Goal: Book appointment/travel/reservation

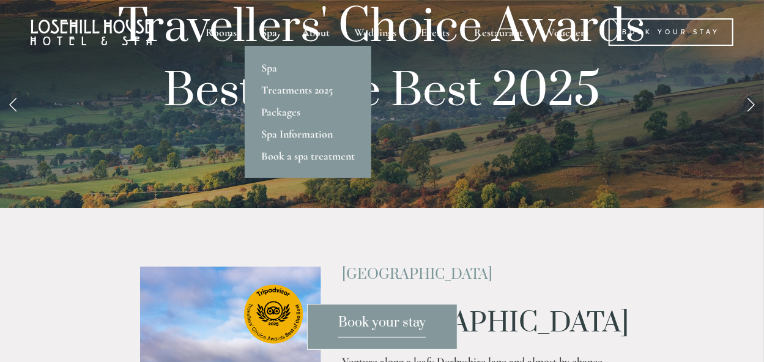
click at [269, 31] on div "Spa" at bounding box center [269, 32] width 38 height 28
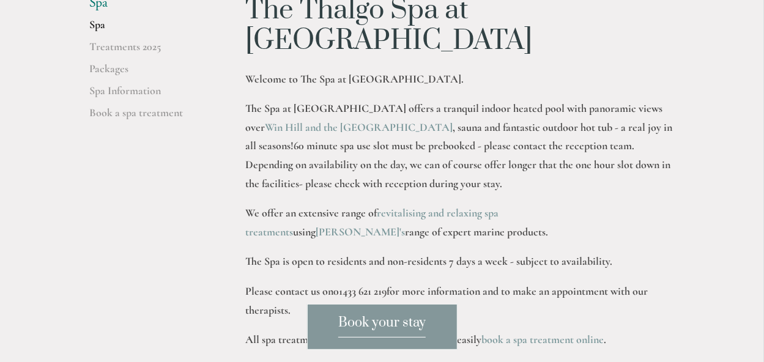
scroll to position [306, 0]
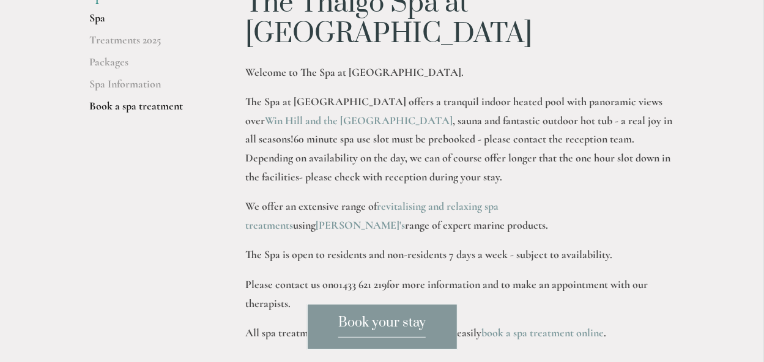
click at [133, 109] on link "Book a spa treatment" at bounding box center [148, 110] width 117 height 22
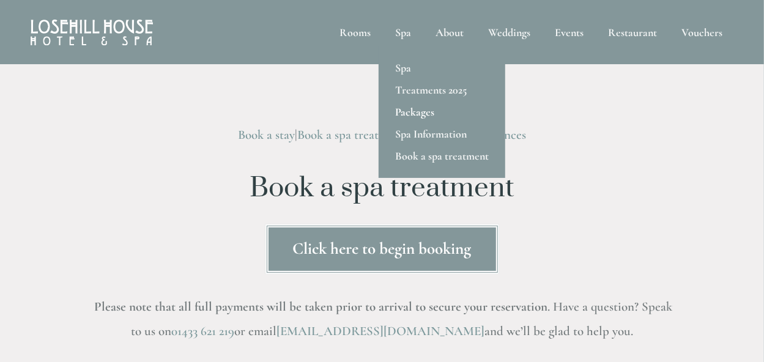
click at [419, 110] on link "Packages" at bounding box center [442, 112] width 127 height 22
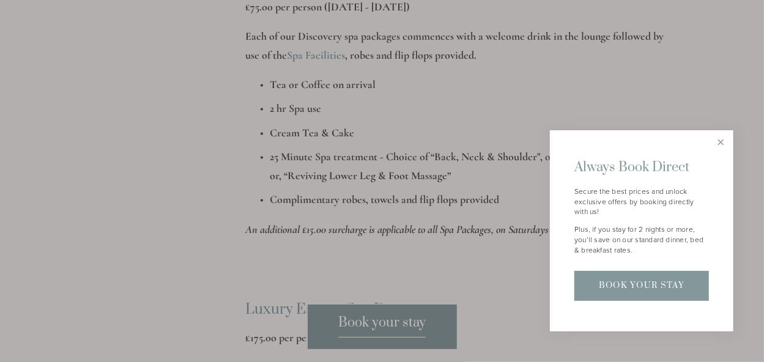
scroll to position [1040, 0]
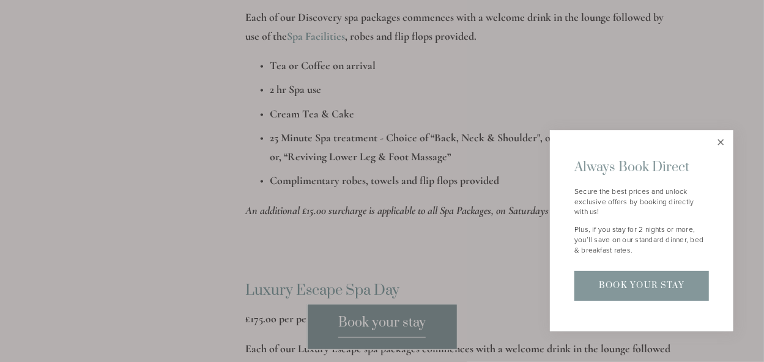
click at [722, 141] on link "Close" at bounding box center [720, 142] width 21 height 21
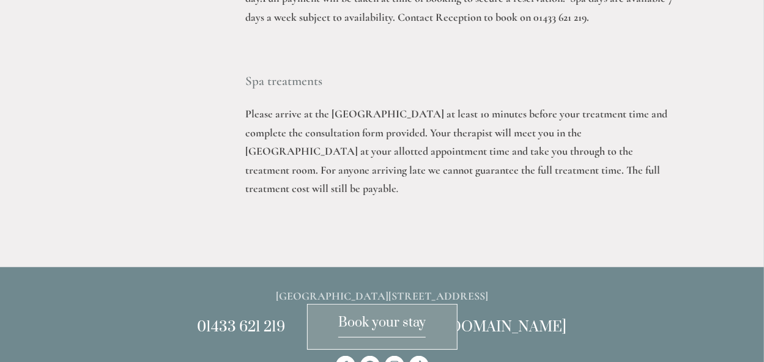
scroll to position [2631, 0]
